Goal: Task Accomplishment & Management: Use online tool/utility

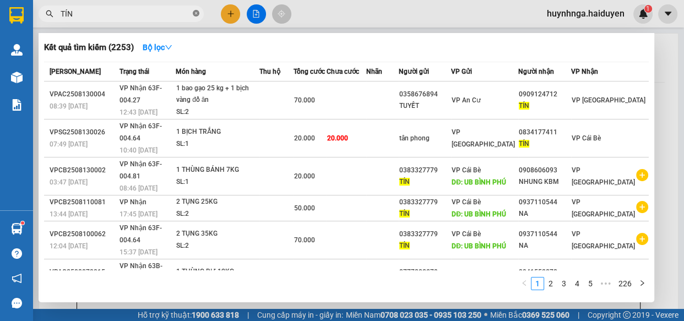
click at [194, 14] on icon "close-circle" at bounding box center [196, 13] width 7 height 7
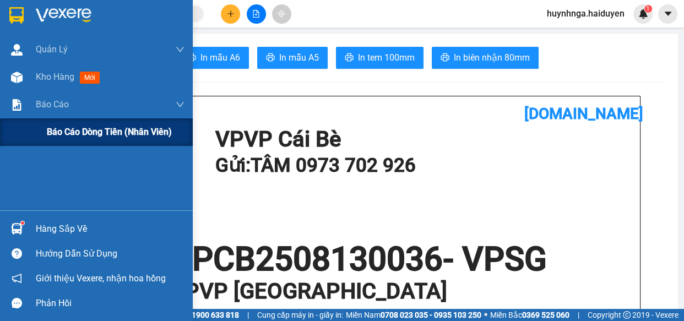
click at [77, 125] on span "Báo cáo dòng tiền (nhân viên)" at bounding box center [109, 132] width 125 height 14
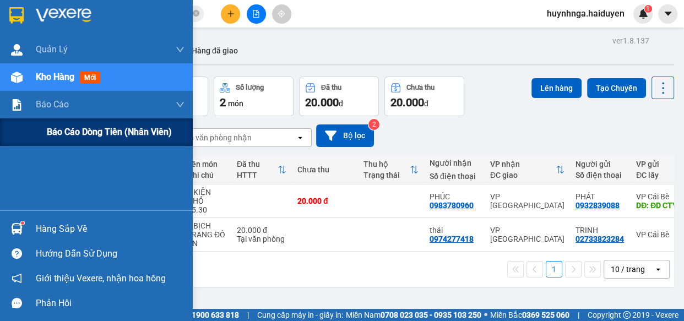
click at [70, 129] on span "Báo cáo dòng tiền (nhân viên)" at bounding box center [109, 132] width 125 height 14
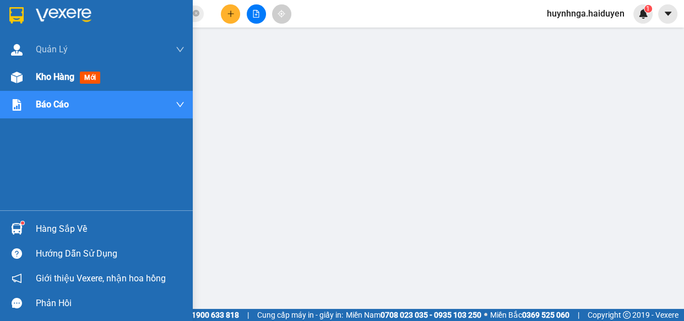
click at [43, 77] on span "Kho hàng" at bounding box center [55, 77] width 39 height 10
click at [63, 78] on span "Kho hàng" at bounding box center [55, 77] width 39 height 10
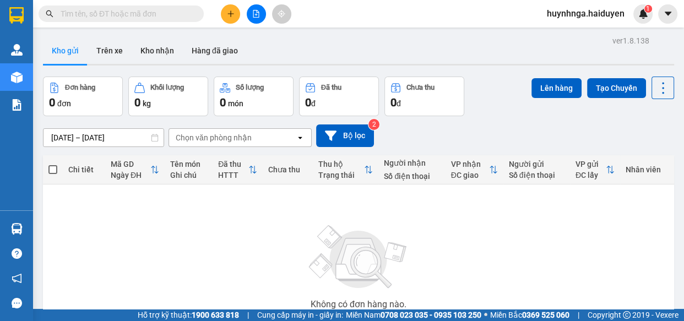
click at [184, 8] on input "text" at bounding box center [126, 14] width 130 height 12
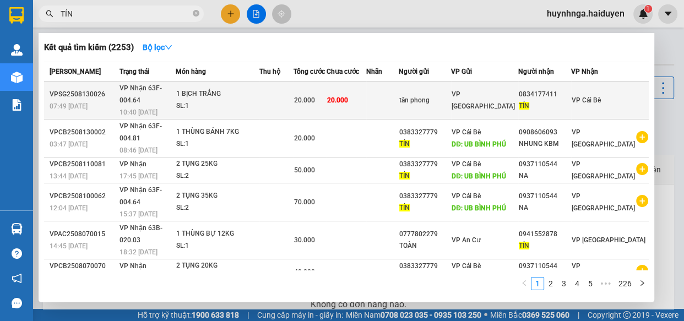
type input "TÍN"
click at [259, 100] on div "SL: 1" at bounding box center [217, 106] width 83 height 12
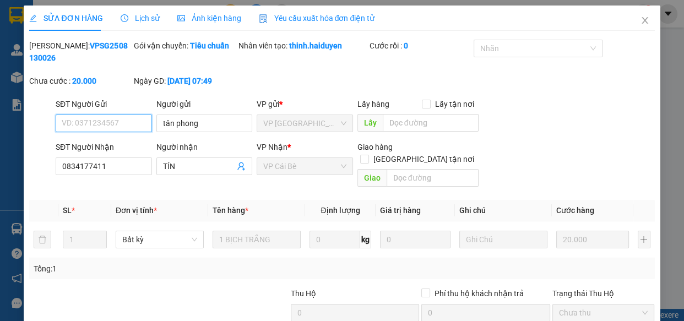
type input "tân phong"
type input "0834177411"
type input "TÍN"
type input "20.000"
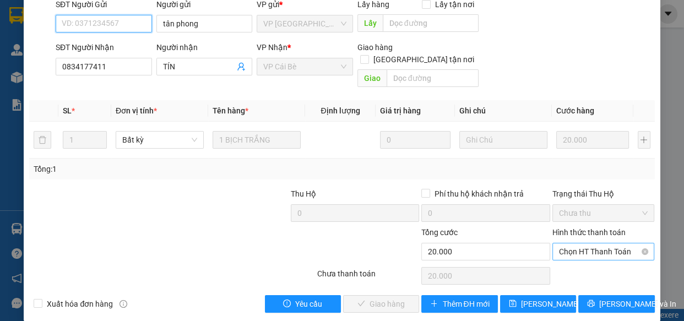
click at [605, 243] on span "Chọn HT Thanh Toán" at bounding box center [603, 251] width 89 height 17
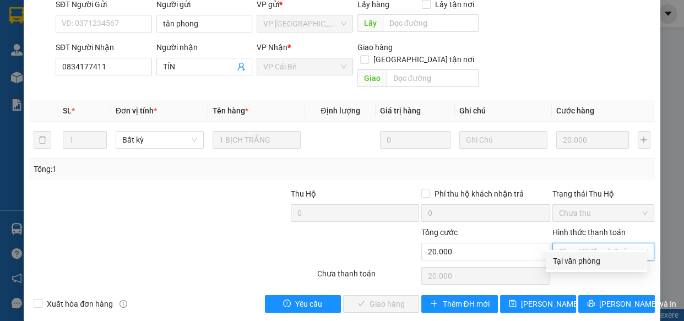
click at [600, 263] on div "Tại văn phòng" at bounding box center [596, 261] width 88 height 12
type input "0"
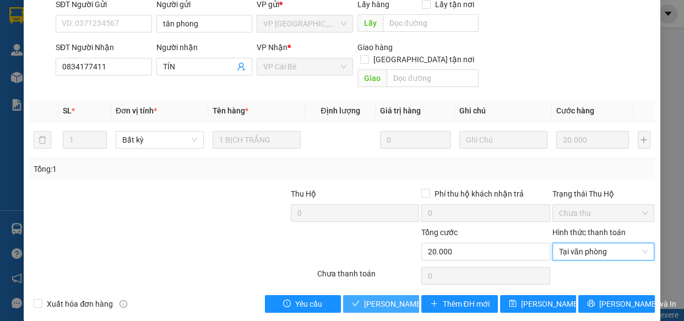
click at [410, 298] on span "Lưu và Giao hàng" at bounding box center [417, 304] width 106 height 12
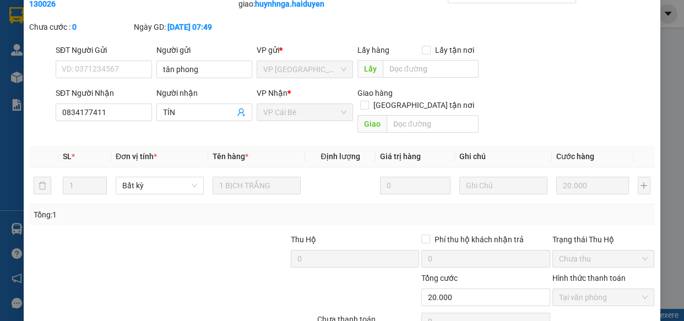
scroll to position [0, 0]
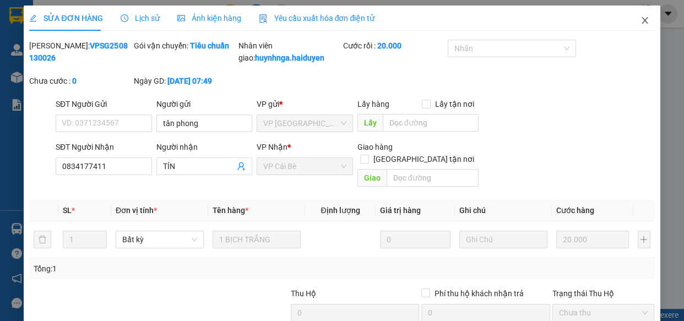
click at [641, 21] on icon "close" at bounding box center [644, 20] width 6 height 7
